Goal: Task Accomplishment & Management: Manage account settings

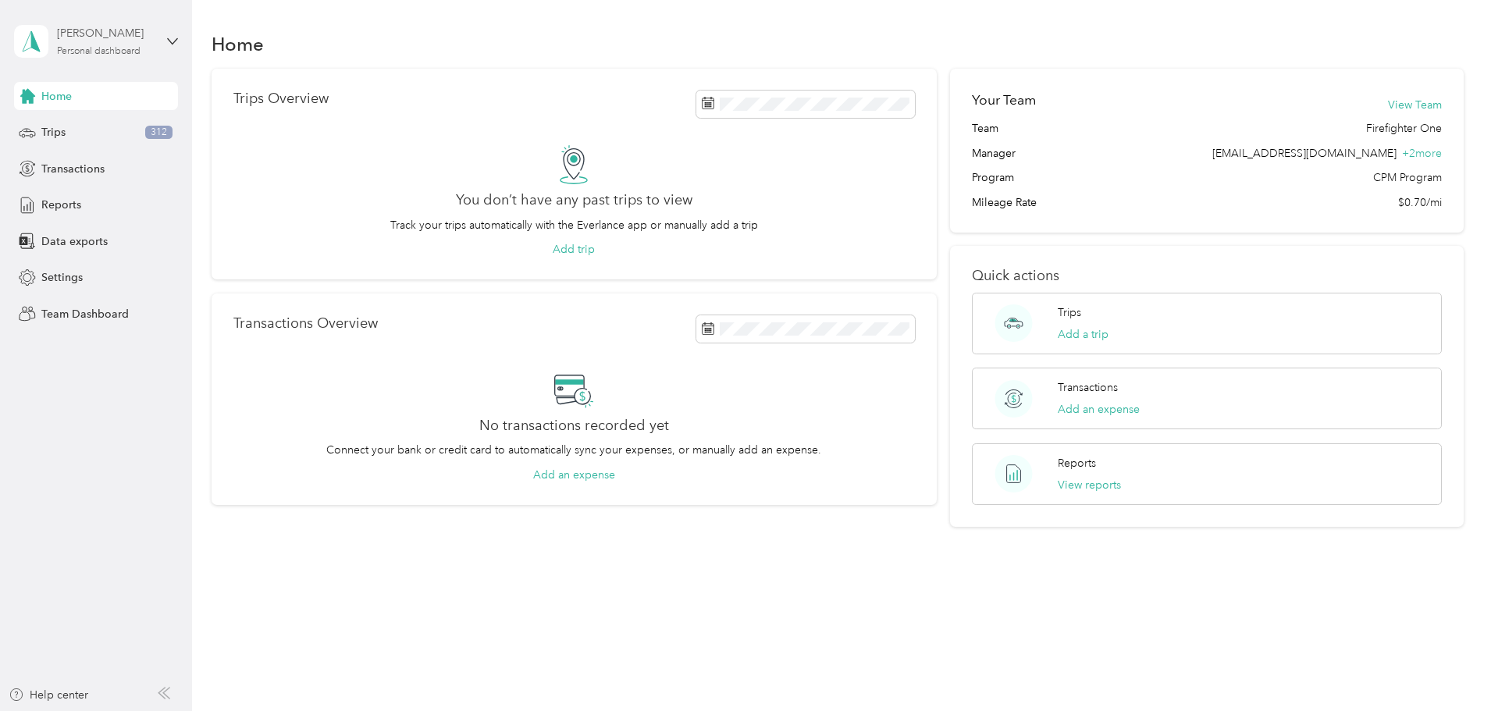
click at [106, 40] on div "[PERSON_NAME]" at bounding box center [106, 33] width 98 height 16
click at [111, 126] on div "Team dashboard" at bounding box center [178, 128] width 307 height 27
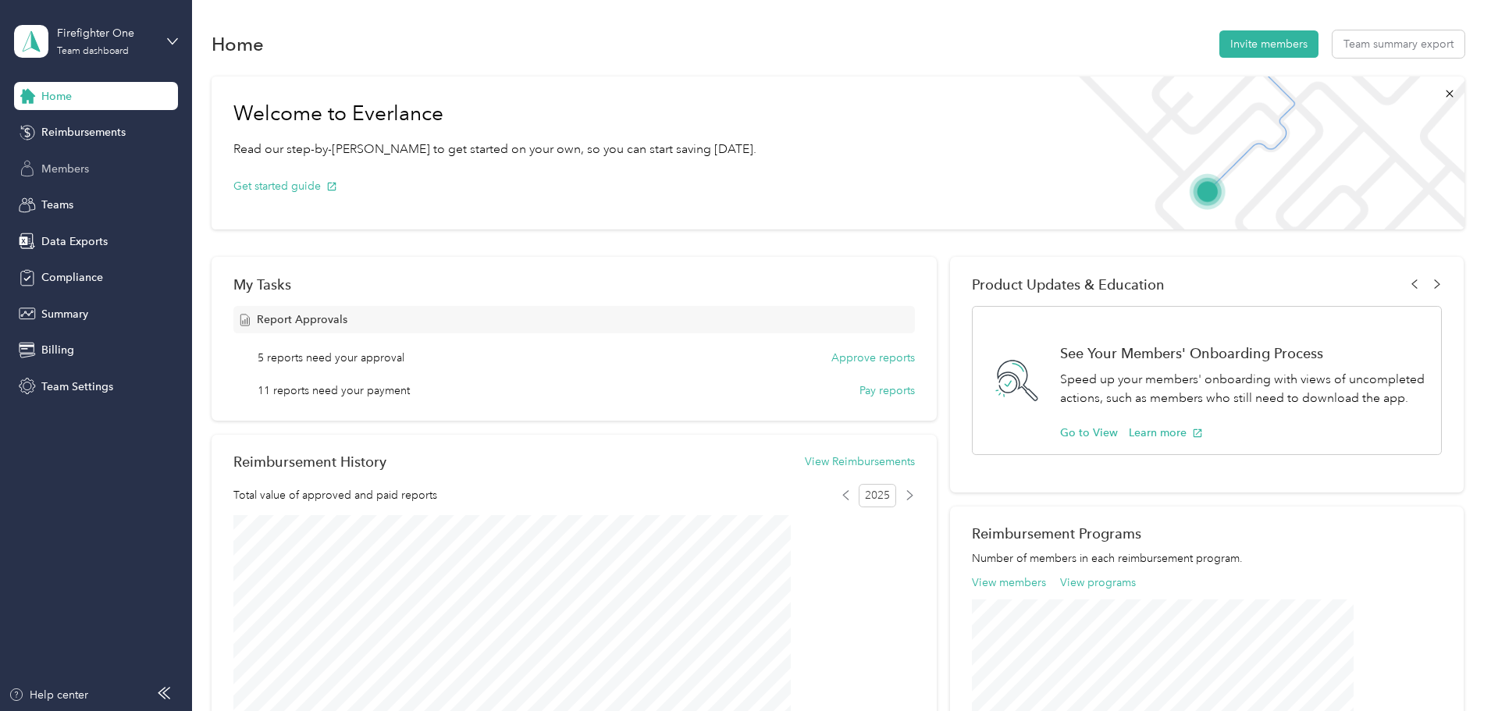
click at [59, 164] on span "Members" at bounding box center [65, 169] width 48 height 16
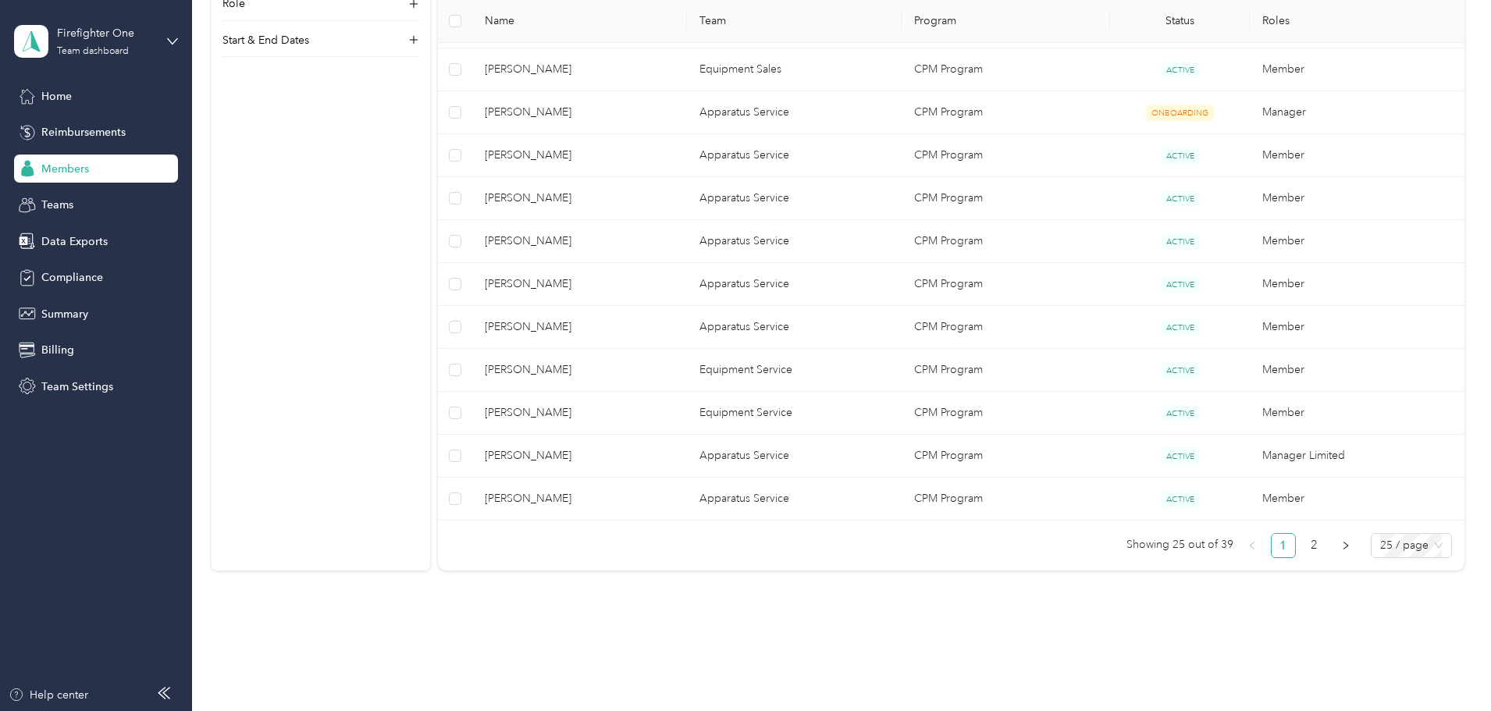
scroll to position [1004, 0]
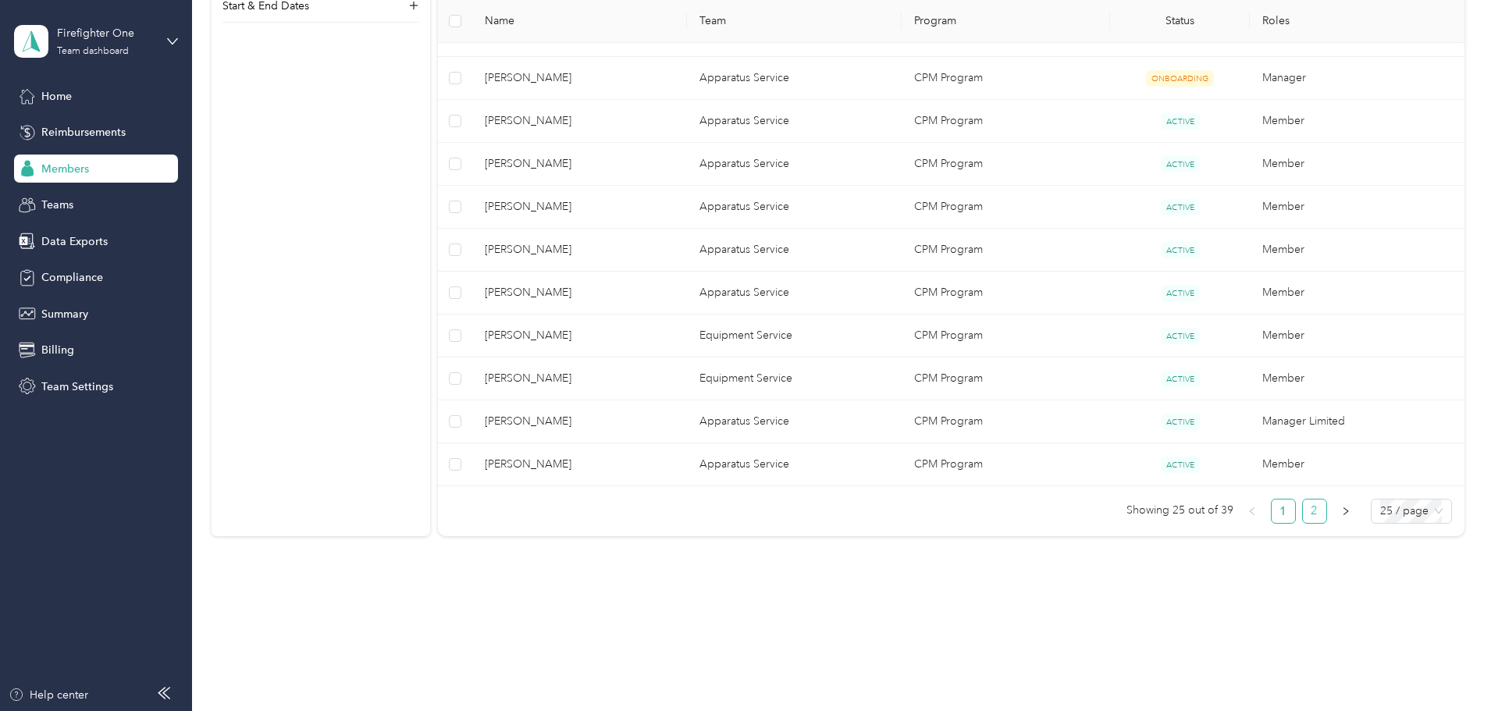
click at [1303, 515] on link "2" at bounding box center [1314, 510] width 23 height 23
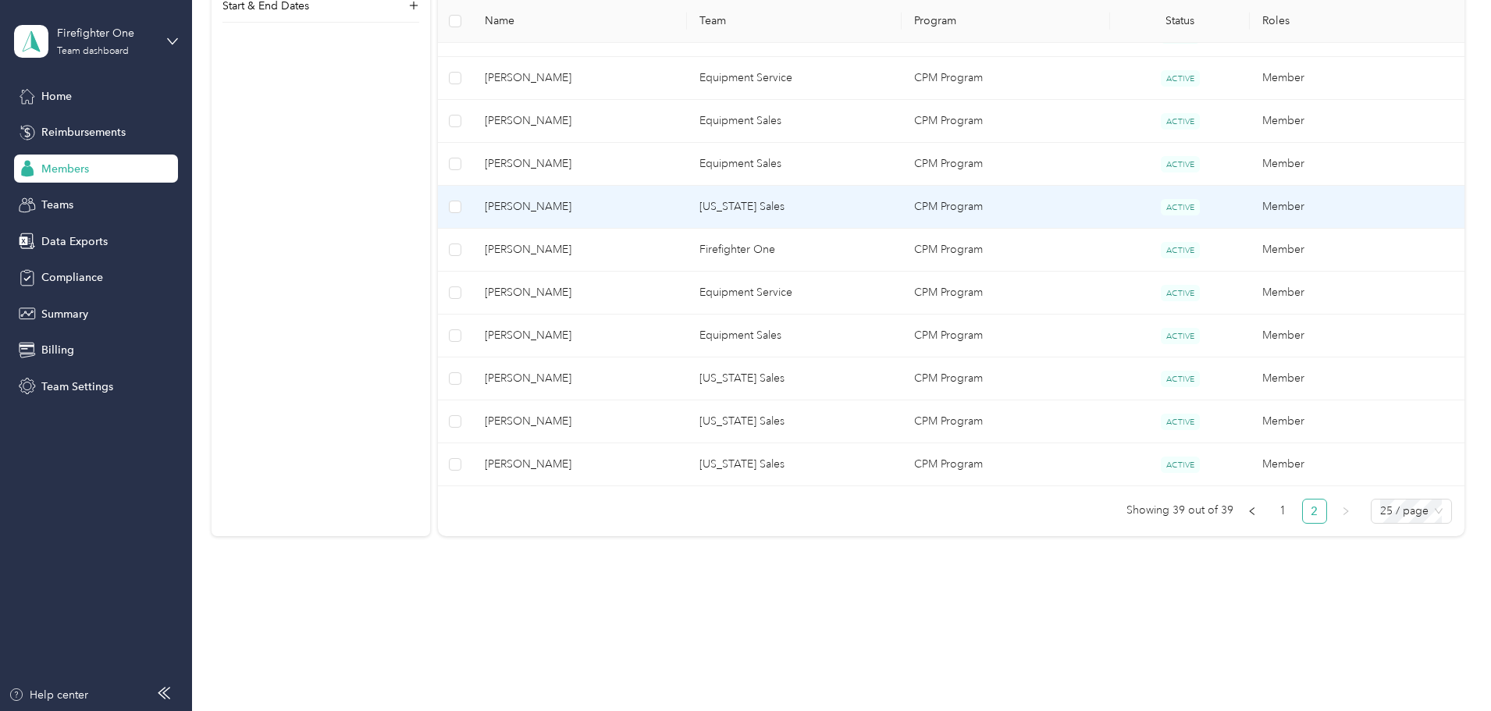
click at [652, 197] on td "[PERSON_NAME]" at bounding box center [579, 207] width 215 height 43
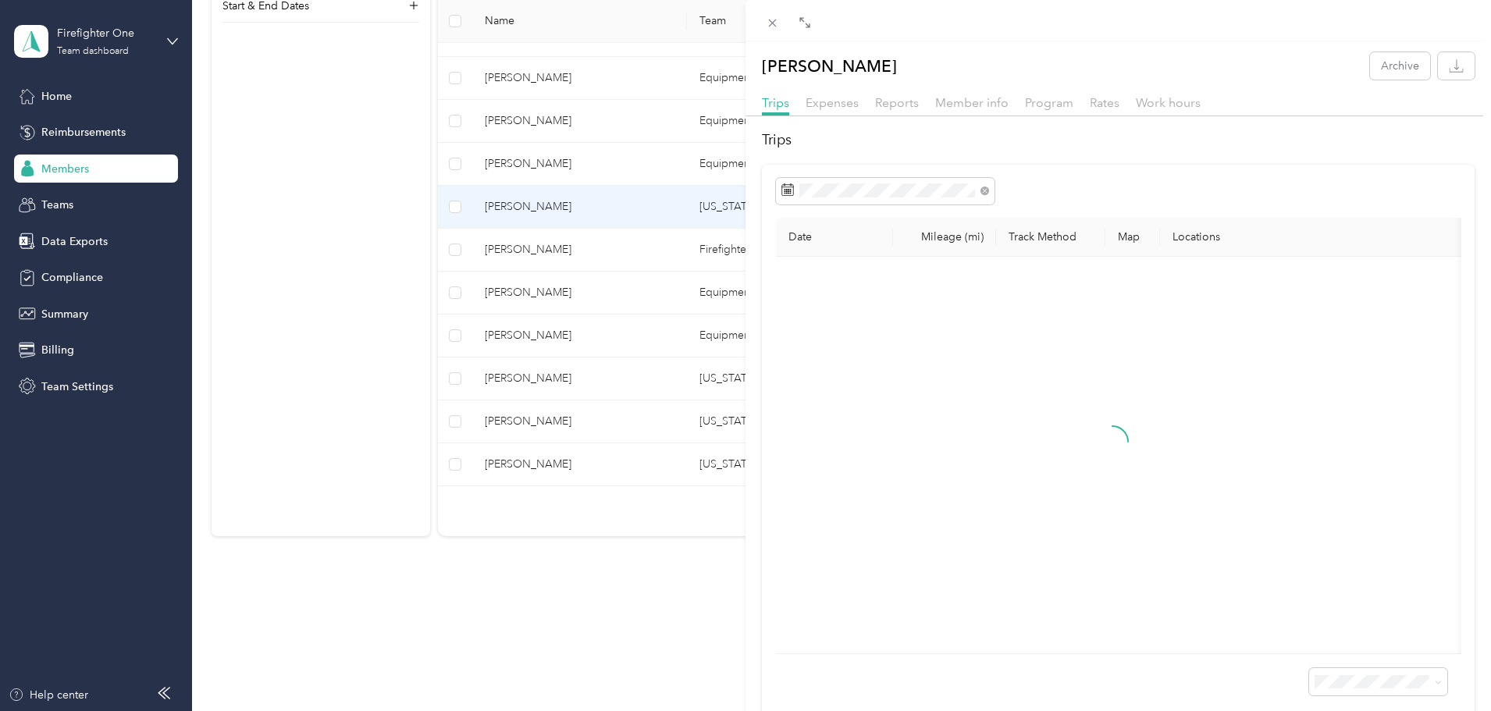
click at [908, 94] on div "Reports" at bounding box center [897, 104] width 44 height 20
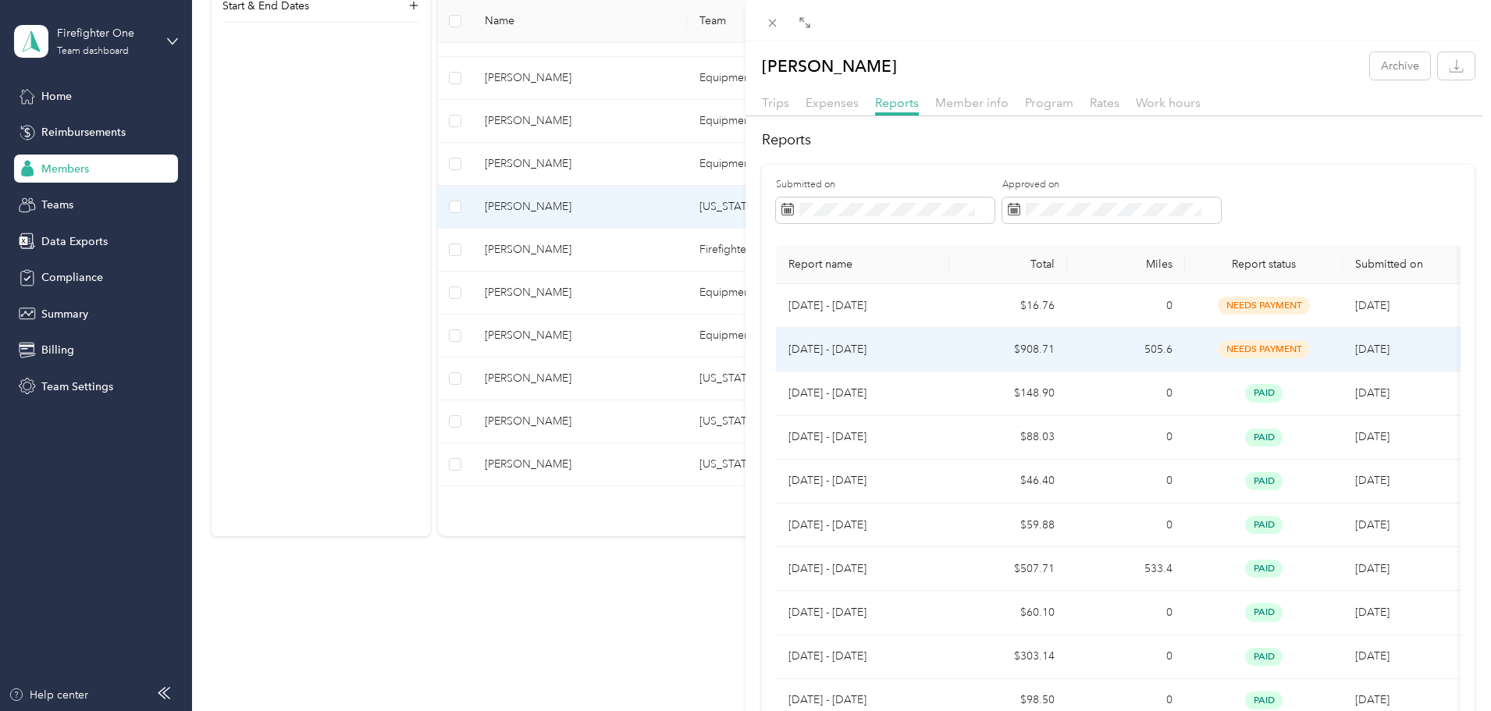
click at [983, 347] on td "$908.71" at bounding box center [1008, 350] width 118 height 44
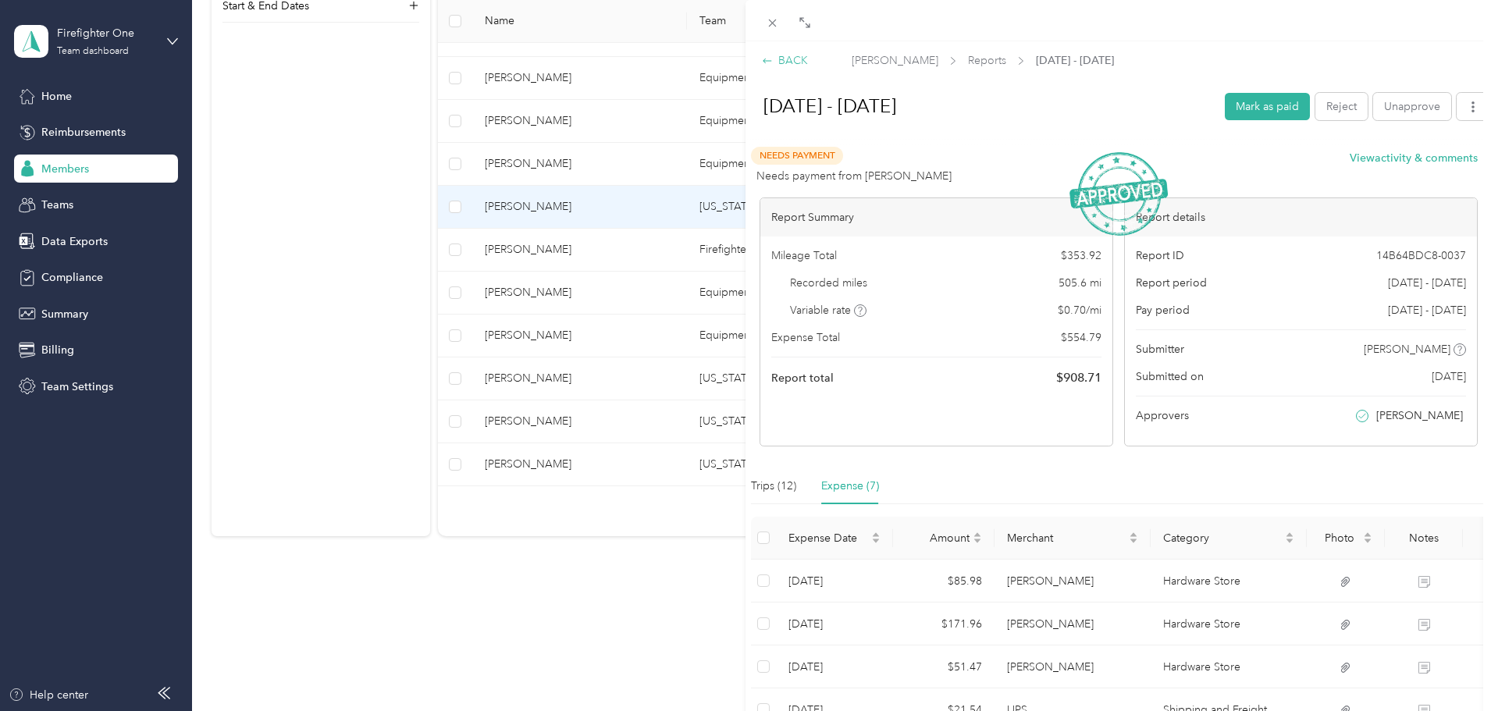
click at [784, 52] on div "BACK" at bounding box center [785, 60] width 46 height 16
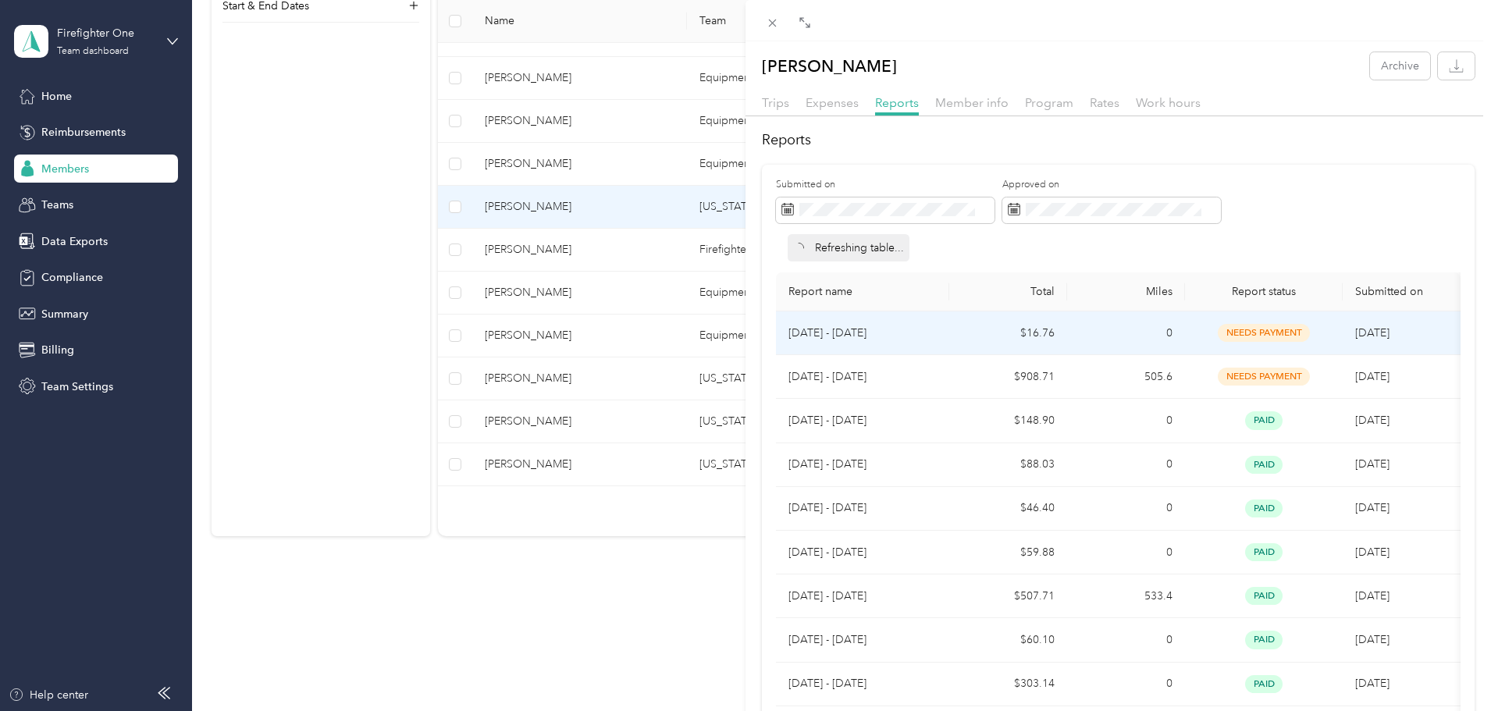
click at [1026, 333] on td "$16.76" at bounding box center [1008, 333] width 118 height 44
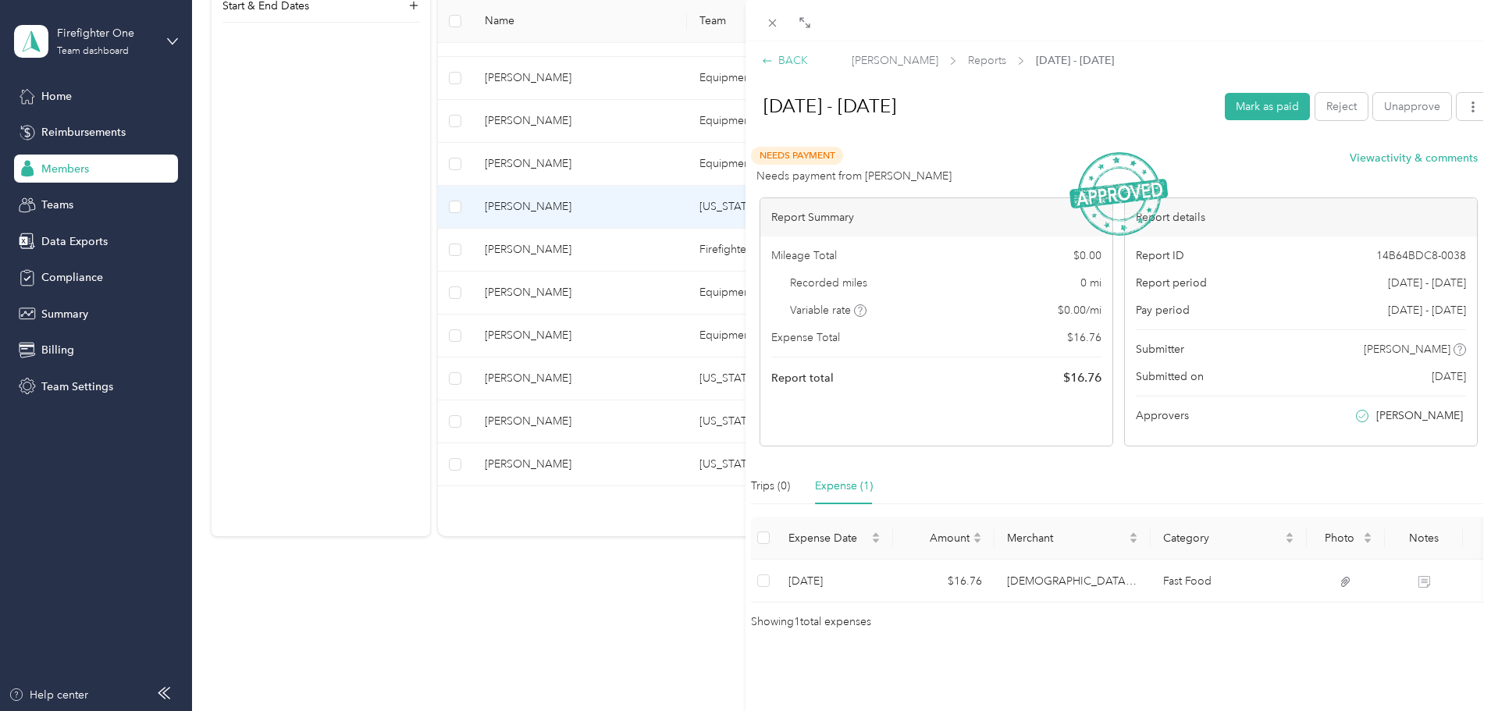
click at [787, 55] on div "BACK" at bounding box center [785, 60] width 46 height 16
